Goal: Task Accomplishment & Management: Manage account settings

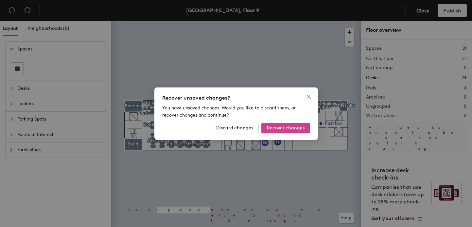
click at [279, 131] on button "Recover changes" at bounding box center [285, 128] width 49 height 10
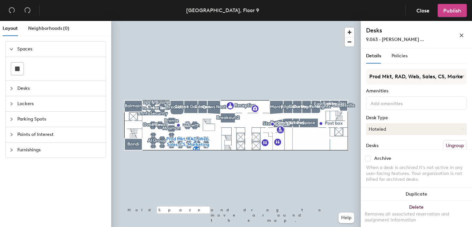
click at [451, 12] on span "Publish" at bounding box center [452, 11] width 18 height 6
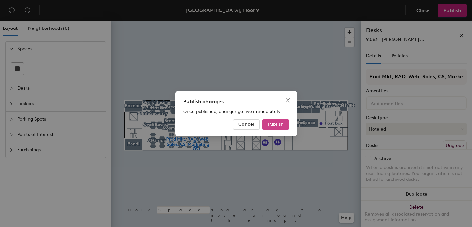
click at [279, 126] on span "Publish" at bounding box center [276, 124] width 16 height 6
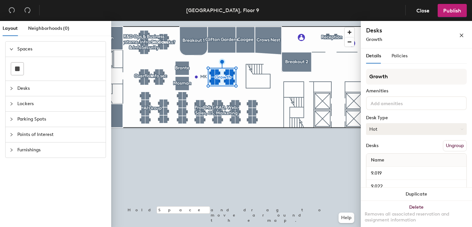
click at [402, 126] on button "Hot" at bounding box center [416, 129] width 101 height 12
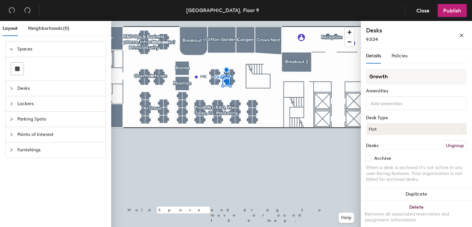
click at [217, 21] on div at bounding box center [235, 21] width 249 height 0
click at [212, 21] on div at bounding box center [235, 21] width 249 height 0
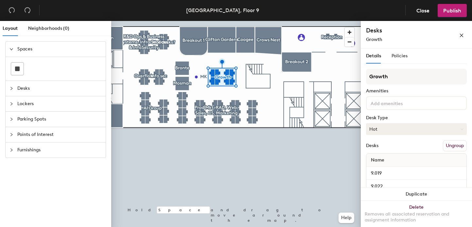
click at [381, 125] on button "Hot" at bounding box center [416, 129] width 101 height 12
click at [381, 168] on div "Hoteled" at bounding box center [398, 169] width 65 height 10
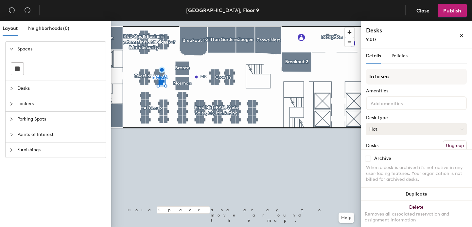
click at [407, 128] on button "Hot" at bounding box center [416, 129] width 101 height 12
click at [381, 167] on div "Hoteled" at bounding box center [398, 169] width 65 height 10
click at [155, 21] on div at bounding box center [235, 21] width 249 height 0
click at [394, 127] on button "Hot" at bounding box center [416, 129] width 101 height 12
click at [376, 170] on div "Hoteled" at bounding box center [398, 169] width 65 height 10
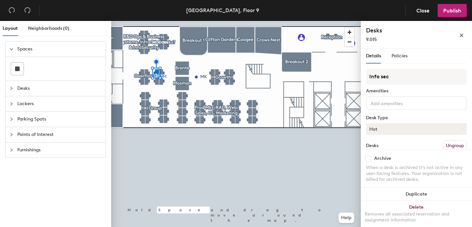
click at [378, 125] on button "Hot" at bounding box center [416, 129] width 101 height 12
click at [383, 168] on div "Hoteled" at bounding box center [398, 169] width 65 height 10
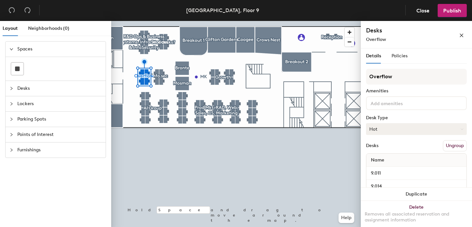
click at [379, 126] on button "Hot" at bounding box center [416, 129] width 101 height 12
click at [381, 167] on div "Hoteled" at bounding box center [398, 169] width 65 height 10
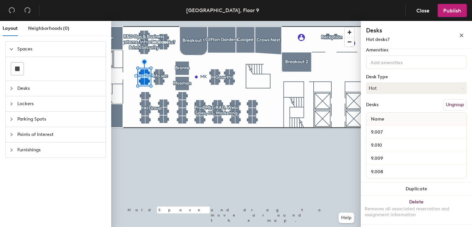
scroll to position [40, 0]
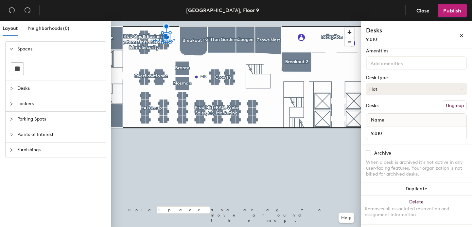
click at [372, 86] on button "Hot" at bounding box center [416, 89] width 101 height 12
click at [380, 127] on div "Hoteled" at bounding box center [398, 129] width 65 height 10
click at [165, 21] on div at bounding box center [235, 21] width 249 height 0
click at [384, 91] on button "Hot" at bounding box center [416, 89] width 101 height 12
click at [383, 130] on div "Hoteled" at bounding box center [398, 129] width 65 height 10
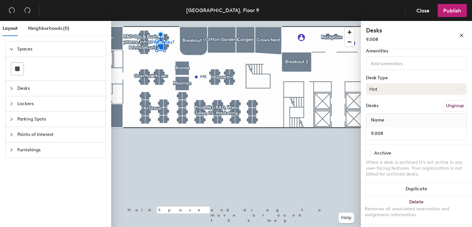
click at [378, 85] on button "Hot" at bounding box center [416, 89] width 101 height 12
click at [384, 130] on div "Hoteled" at bounding box center [398, 129] width 65 height 10
click at [382, 91] on button "Hot" at bounding box center [416, 89] width 101 height 12
click at [378, 128] on div "Hoteled" at bounding box center [398, 129] width 65 height 10
click at [145, 21] on div at bounding box center [235, 21] width 249 height 0
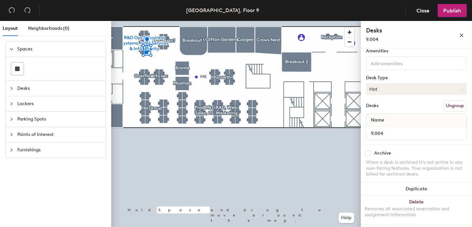
click at [389, 92] on button "Hot" at bounding box center [416, 89] width 101 height 12
click at [379, 128] on div "Hoteled" at bounding box center [398, 129] width 65 height 10
click at [381, 89] on button "Hot" at bounding box center [416, 89] width 101 height 12
click at [380, 129] on div "Hoteled" at bounding box center [398, 129] width 65 height 10
click at [147, 21] on div at bounding box center [235, 21] width 249 height 0
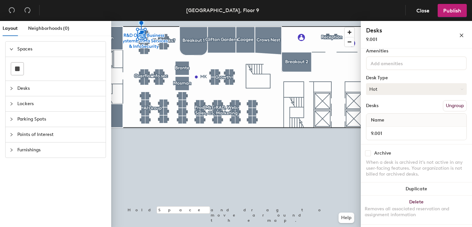
click at [392, 89] on button "Hot" at bounding box center [416, 89] width 101 height 12
click at [376, 128] on div "Hoteled" at bounding box center [398, 129] width 65 height 10
click at [390, 89] on button "Hot" at bounding box center [416, 89] width 101 height 12
click at [372, 130] on div "Hoteled" at bounding box center [398, 129] width 65 height 10
click at [374, 90] on button "Hot" at bounding box center [416, 89] width 101 height 12
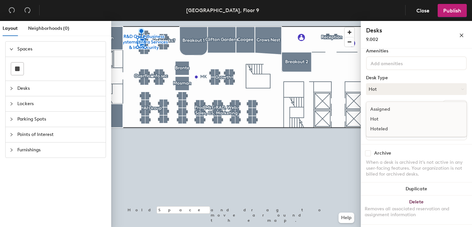
click at [377, 128] on div "Hoteled" at bounding box center [398, 129] width 65 height 10
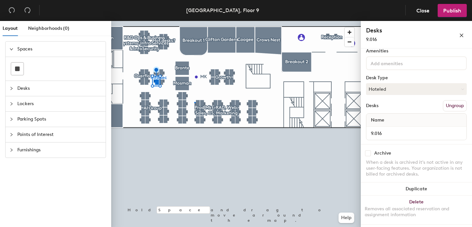
click at [194, 21] on div at bounding box center [235, 21] width 249 height 0
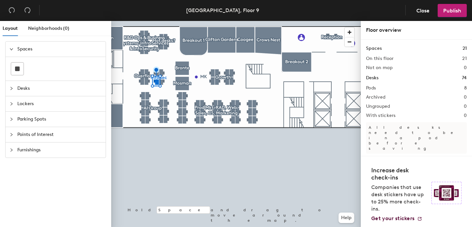
click at [197, 21] on div at bounding box center [235, 21] width 249 height 0
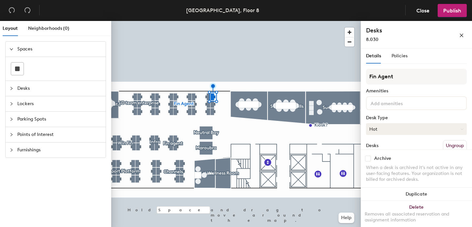
click at [396, 126] on button "Hot" at bounding box center [416, 129] width 101 height 12
click at [377, 167] on div "Hoteled" at bounding box center [398, 169] width 65 height 10
click at [377, 128] on button "Hot" at bounding box center [416, 129] width 101 height 12
click at [375, 170] on div "Hoteled" at bounding box center [398, 169] width 65 height 10
click at [376, 129] on button "Hot" at bounding box center [416, 129] width 101 height 12
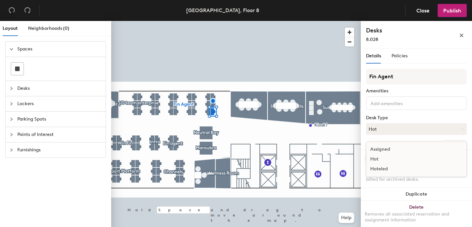
click at [376, 170] on div "Hoteled" at bounding box center [398, 169] width 65 height 10
click at [389, 126] on button "Hot" at bounding box center [416, 129] width 101 height 12
click at [380, 170] on div "Hoteled" at bounding box center [398, 169] width 65 height 10
click at [381, 129] on button "Hot" at bounding box center [416, 129] width 101 height 12
click at [382, 170] on div "Hoteled" at bounding box center [398, 169] width 65 height 10
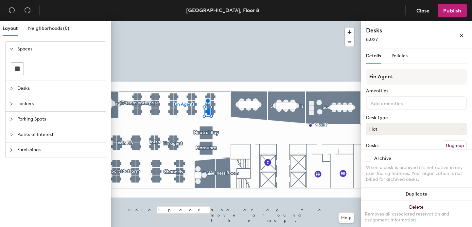
click at [375, 128] on button "Hot" at bounding box center [416, 129] width 101 height 12
click at [384, 167] on div "Hoteled" at bounding box center [398, 169] width 65 height 10
click at [382, 129] on button "Hot" at bounding box center [416, 129] width 101 height 12
click at [379, 165] on div "Hoteled" at bounding box center [398, 169] width 65 height 10
click at [193, 21] on div at bounding box center [235, 21] width 249 height 0
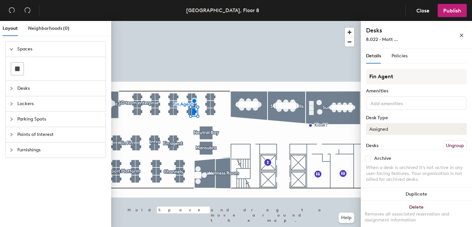
click at [385, 129] on button "Assigned" at bounding box center [416, 129] width 101 height 12
click at [188, 21] on div at bounding box center [235, 21] width 249 height 0
click at [401, 129] on button "Hot" at bounding box center [416, 129] width 101 height 12
click at [379, 165] on div "Hoteled" at bounding box center [398, 169] width 65 height 10
click at [377, 127] on button "Hot" at bounding box center [416, 129] width 101 height 12
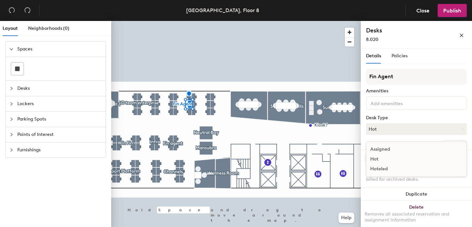
click at [377, 168] on div "Hoteled" at bounding box center [398, 169] width 65 height 10
click at [384, 126] on button "Hot" at bounding box center [416, 129] width 101 height 12
click at [378, 169] on div "Hoteled" at bounding box center [398, 169] width 65 height 10
click at [384, 128] on button "Hot" at bounding box center [416, 129] width 101 height 12
click at [377, 167] on div "Hoteled" at bounding box center [398, 169] width 65 height 10
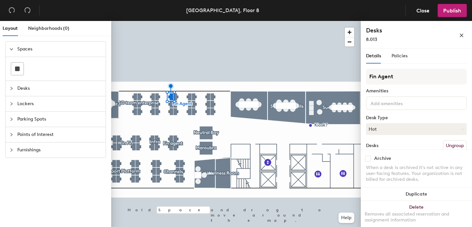
click at [387, 121] on div "Fin Agent Amenities Desk Type Hot Desks Ungroup Name 8.013" at bounding box center [416, 126] width 101 height 115
click at [382, 128] on button "Hot" at bounding box center [416, 129] width 101 height 12
click at [382, 167] on div "Hoteled" at bounding box center [398, 169] width 65 height 10
click at [382, 123] on button "Hot" at bounding box center [416, 129] width 101 height 12
click at [381, 164] on div "Hoteled" at bounding box center [398, 169] width 65 height 10
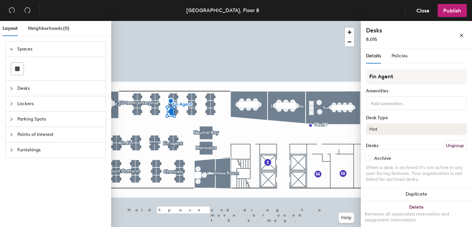
click at [402, 132] on button "Hot" at bounding box center [416, 129] width 101 height 12
click at [384, 168] on div "Hoteled" at bounding box center [398, 169] width 65 height 10
click at [158, 21] on div at bounding box center [235, 21] width 249 height 0
click at [152, 21] on div at bounding box center [235, 21] width 249 height 0
click at [386, 132] on button "Hot" at bounding box center [416, 129] width 101 height 12
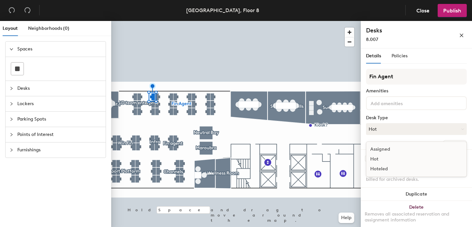
click at [377, 167] on div "Hoteled" at bounding box center [398, 169] width 65 height 10
click at [399, 129] on button "Hot" at bounding box center [416, 129] width 101 height 12
click at [376, 168] on div "Hoteled" at bounding box center [398, 169] width 65 height 10
click at [385, 132] on button "Hot" at bounding box center [416, 129] width 101 height 12
click at [376, 167] on div "Hoteled" at bounding box center [398, 169] width 65 height 10
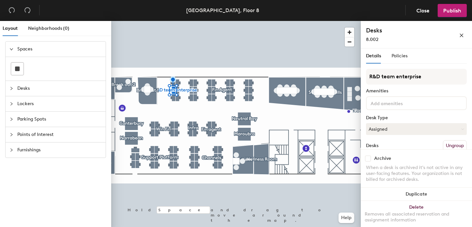
click at [213, 21] on div at bounding box center [235, 21] width 249 height 0
click at [398, 134] on button "Hot" at bounding box center [416, 129] width 101 height 12
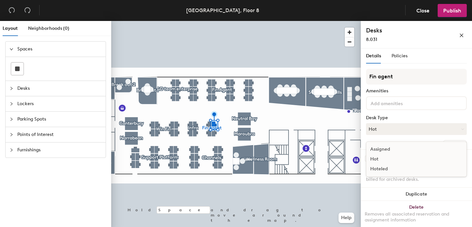
click at [377, 167] on div "Hoteled" at bounding box center [398, 169] width 65 height 10
click at [380, 129] on button "Hot" at bounding box center [416, 129] width 101 height 12
click at [377, 169] on div "Hoteled" at bounding box center [398, 169] width 65 height 10
click at [379, 127] on button "Hot" at bounding box center [416, 129] width 101 height 12
click at [376, 169] on div "Hoteled" at bounding box center [398, 169] width 65 height 10
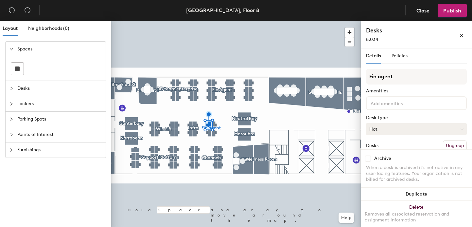
click at [380, 128] on button "Hot" at bounding box center [416, 129] width 101 height 12
click at [373, 168] on div "Hoteled" at bounding box center [398, 169] width 65 height 10
click at [380, 130] on button "Hot" at bounding box center [416, 129] width 101 height 12
click at [378, 170] on div "Hoteled" at bounding box center [398, 169] width 65 height 10
click at [377, 128] on button "Hot" at bounding box center [416, 129] width 101 height 12
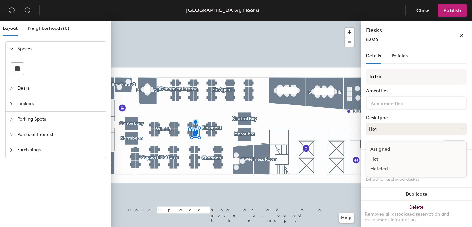
click at [379, 174] on div "Assigned Hot Hoteled" at bounding box center [416, 158] width 101 height 35
click at [386, 128] on button "Hot" at bounding box center [416, 129] width 101 height 12
click at [378, 168] on div "Hoteled" at bounding box center [398, 169] width 65 height 10
click at [381, 129] on button "Hot" at bounding box center [416, 129] width 101 height 12
click at [379, 168] on div "Hoteled" at bounding box center [398, 169] width 65 height 10
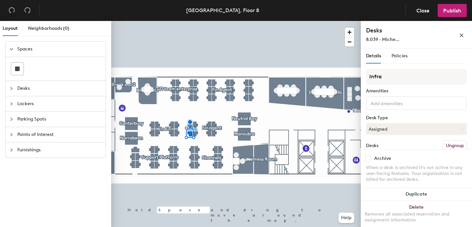
click at [177, 21] on div at bounding box center [235, 21] width 249 height 0
click at [376, 127] on button "Hot" at bounding box center [416, 129] width 101 height 12
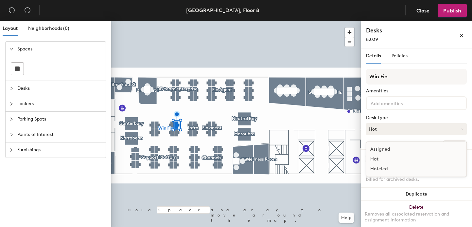
click at [381, 172] on div "Hoteled" at bounding box center [398, 169] width 65 height 10
click at [380, 130] on button "Hot" at bounding box center [416, 129] width 101 height 12
click at [379, 167] on div "Hoteled" at bounding box center [398, 169] width 65 height 10
click at [156, 21] on div at bounding box center [235, 21] width 249 height 0
click at [384, 126] on button "Hot" at bounding box center [416, 129] width 101 height 12
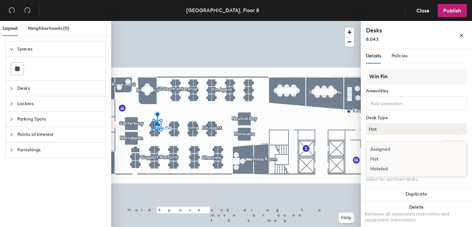
click at [376, 170] on div "Hoteled" at bounding box center [398, 169] width 65 height 10
